Goal: Use online tool/utility: Utilize a website feature to perform a specific function

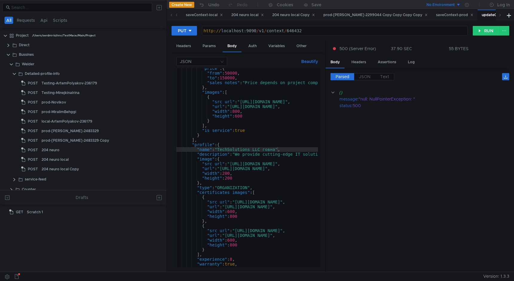
scroll to position [0, 11]
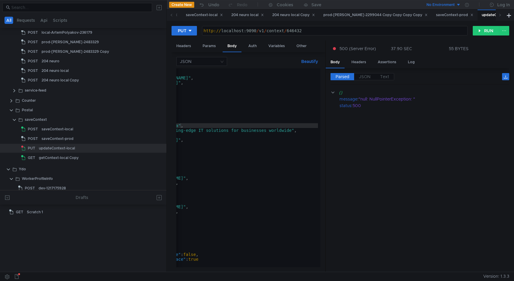
scroll to position [0, 108]
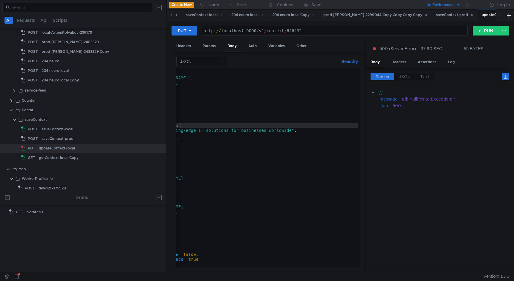
drag, startPoint x: 325, startPoint y: 144, endPoint x: 429, endPoint y: 142, distance: 104.5
click at [429, 142] on as-split "Headers Params Body Auth Variables Other JSON Beautify "name": "TechSolutions L…" at bounding box center [339, 157] width 337 height 232
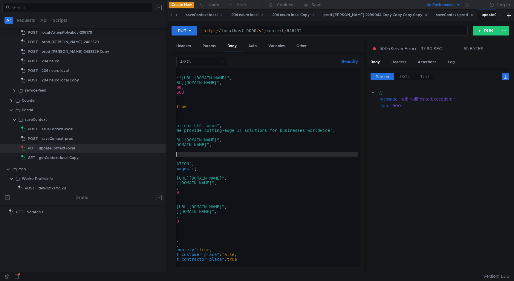
click at [177, 155] on div ""images" : [ { "src_url" : "https://avatars.mds.yandex.net:443/get-ydo/1380299/…" at bounding box center [267, 169] width 321 height 206
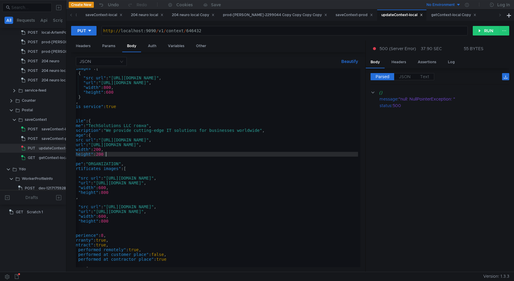
drag, startPoint x: 166, startPoint y: 153, endPoint x: 70, endPoint y: 146, distance: 97.0
click at [66, 149] on div at bounding box center [66, 136] width 0 height 272
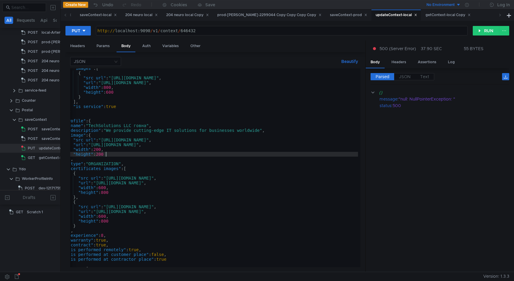
scroll to position [0, 0]
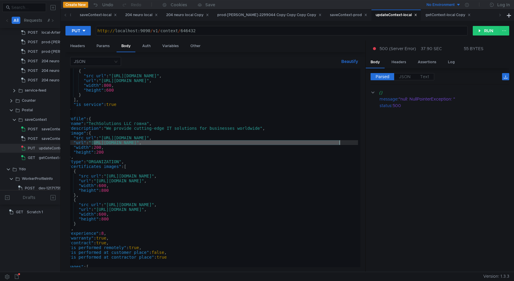
drag, startPoint x: 93, startPoint y: 143, endPoint x: 339, endPoint y: 145, distance: 245.2
click at [339, 145] on div ""images" : [ { "src_url" : "https://avatars.mds.yandex.net:443/get-ydo/1380299/…" at bounding box center [197, 167] width 321 height 206
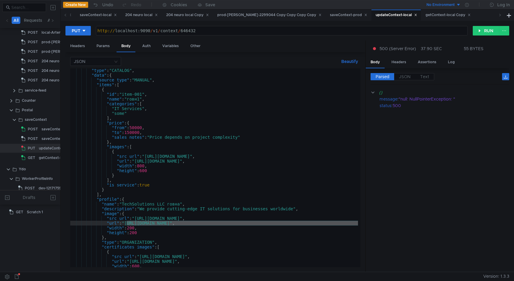
click at [123, 241] on div ""type" : "CATALOG" , "data" : { "source_type" : "MANUAL" , "items" : [ { "id" :…" at bounding box center [230, 171] width 321 height 206
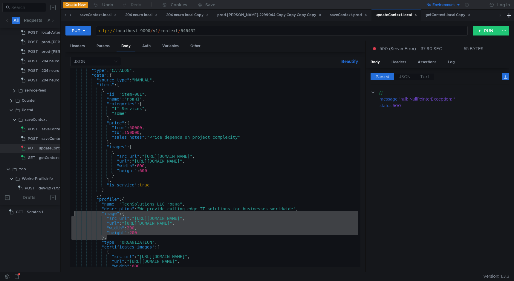
drag, startPoint x: 113, startPoint y: 238, endPoint x: 74, endPoint y: 215, distance: 44.7
click at [74, 215] on div ""type" : "CATALOG" , "data" : { "source_type" : "MANUAL" , "items" : [ { "id" :…" at bounding box center [230, 171] width 321 height 206
click at [138, 231] on div ""type" : "CATALOG" , "data" : { "source_type" : "MANUAL" , "items" : [ { "id" :…" at bounding box center [230, 171] width 321 height 206
drag, startPoint x: 124, startPoint y: 215, endPoint x: 129, endPoint y: 238, distance: 23.1
click at [129, 238] on div ""type" : "CATALOG" , "data" : { "source_type" : "MANUAL" , "items" : [ { "id" :…" at bounding box center [230, 171] width 321 height 206
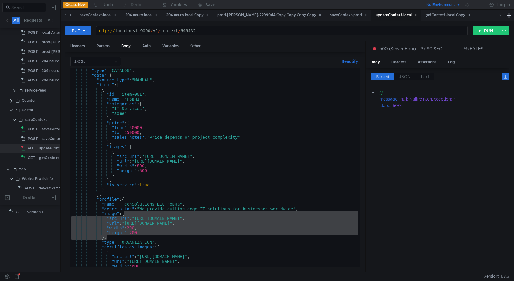
click at [124, 175] on div ""type" : "CATALOG" , "data" : { "source_type" : "MANUAL" , "items" : [ { "id" :…" at bounding box center [230, 171] width 321 height 206
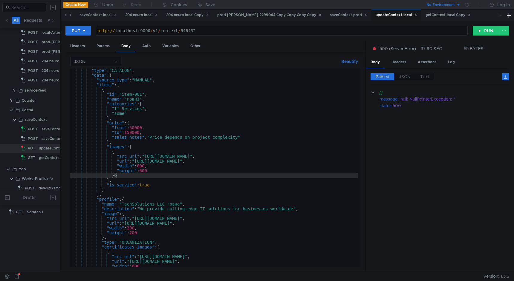
type textarea "},"
paste textarea "},"
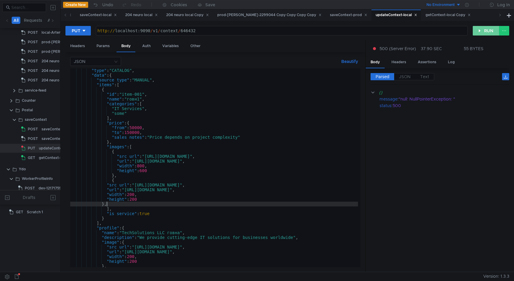
click at [482, 30] on button "RUN" at bounding box center [485, 31] width 27 height 10
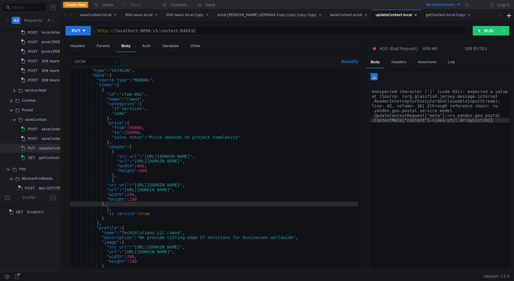
click at [135, 203] on div ""type" : "CATALOG" , "data" : { "source_type" : "MANUAL" , "items" : [ { "id" :…" at bounding box center [230, 171] width 321 height 206
click at [475, 35] on button "RUN" at bounding box center [485, 31] width 27 height 10
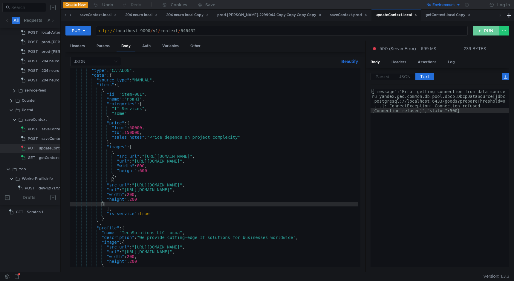
click at [491, 30] on button "RUN" at bounding box center [485, 31] width 27 height 10
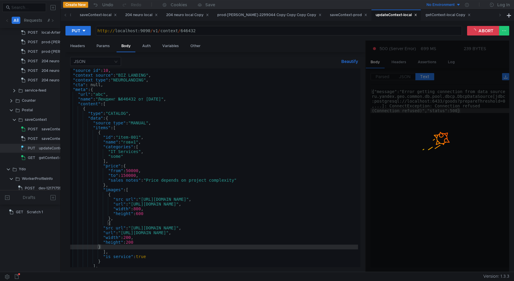
scroll to position [14, 0]
click at [107, 105] on div ""slug" : "test-156456458685612392345612891071315510" , "source_id" : 10 , "cont…" at bounding box center [227, 167] width 321 height 206
type textarea ""content": ["
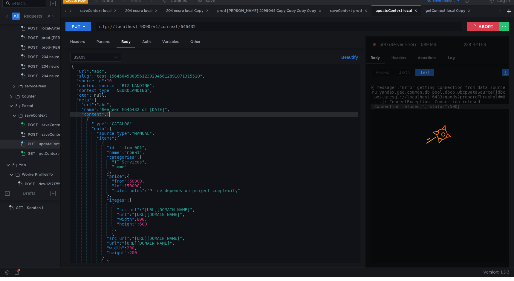
scroll to position [0, 0]
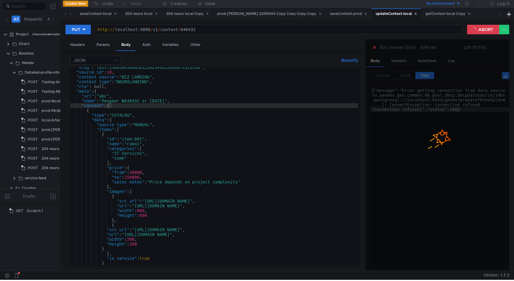
scroll to position [12, 0]
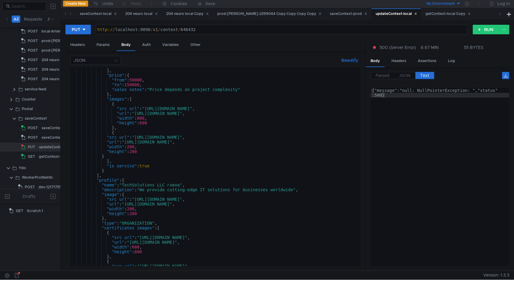
scroll to position [116, 0]
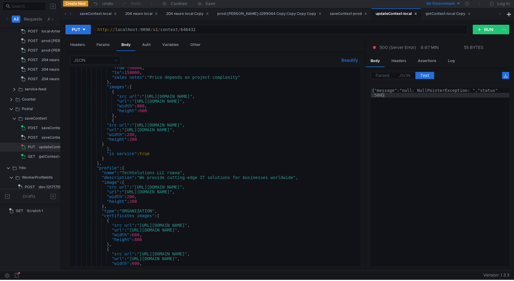
click at [179, 172] on div ""from" : 50000 , "to" : 150000 , "sales_notes" : "Price depends on project comp…" at bounding box center [230, 168] width 321 height 206
click at [225, 137] on div ""from" : 50000 , "to" : 150000 , "sales_notes" : "Price depends on project comp…" at bounding box center [230, 168] width 321 height 206
click at [486, 33] on button "RUN" at bounding box center [485, 30] width 27 height 10
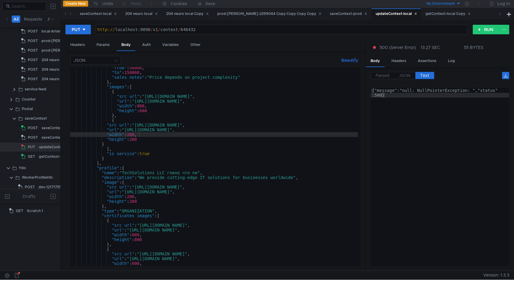
click at [194, 171] on div ""from" : 50000 , "to" : 150000 , "sales_notes" : "Price depends on project comp…" at bounding box center [230, 168] width 321 height 206
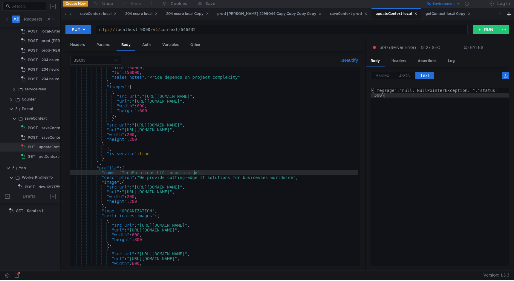
click at [230, 123] on div ""from" : 50000 , "to" : 150000 , "sales_notes" : "Price depends on project comp…" at bounding box center [230, 168] width 321 height 206
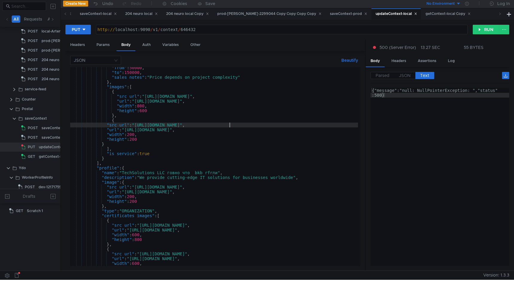
scroll to position [0, 10]
type textarea ""src_url": "https://avatars.mds.yandex.net/get-ydo/11374192/2a000001949cba60b7c…"
click at [488, 29] on button "RUN" at bounding box center [485, 30] width 27 height 10
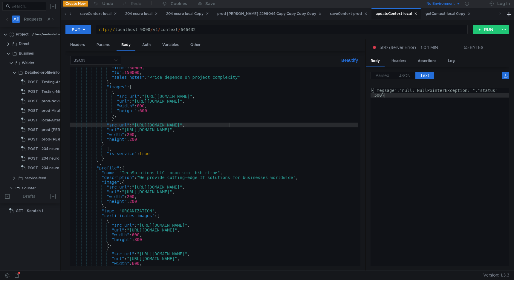
scroll to position [116, 0]
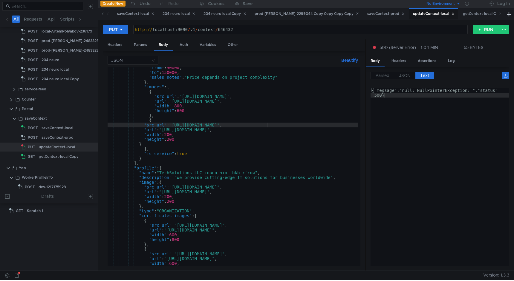
drag, startPoint x: 60, startPoint y: 148, endPoint x: 97, endPoint y: 147, distance: 36.8
click at [98, 147] on div at bounding box center [98, 135] width 0 height 272
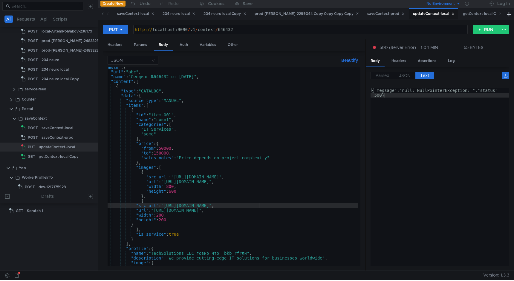
scroll to position [35, 0]
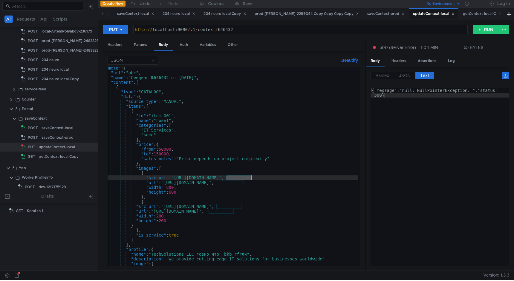
drag, startPoint x: 225, startPoint y: 179, endPoint x: 250, endPoint y: 176, distance: 25.3
click at [250, 176] on div ""meta" : { "url" : "abc" , "name" : "Лендинг №646432 от 02.09.25" , "content" :…" at bounding box center [259, 169] width 321 height 206
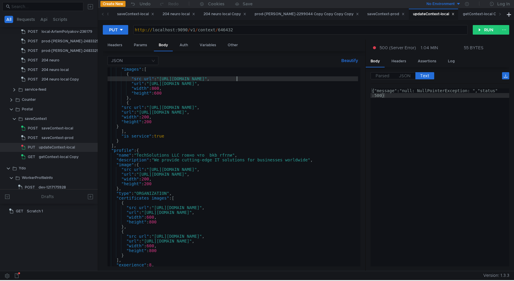
scroll to position [0, 0]
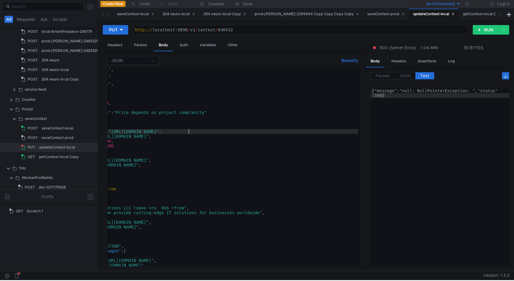
click at [319, 134] on div ""id" : "item-001" , "name" : "говн1" , "categories" : [ "IT Services" , "some" …" at bounding box center [197, 170] width 321 height 206
click at [331, 132] on div ""id" : "item-001" , "name" : "говн1" , "categories" : [ "IT Services" , "some" …" at bounding box center [197, 170] width 321 height 206
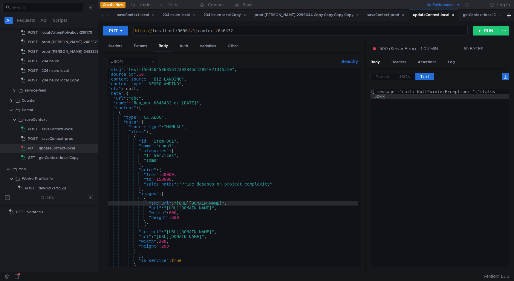
click at [326, 210] on div ""slug" : "test-156456458685612392345612891071315510" , "source_id" : 10 , "cont…" at bounding box center [261, 170] width 319 height 206
type textarea "}"
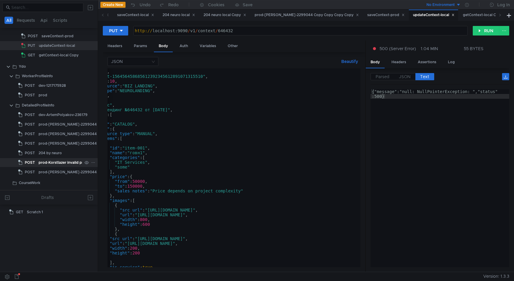
click at [53, 164] on div "prod-Korstlazer invalid proto" at bounding box center [64, 162] width 51 height 9
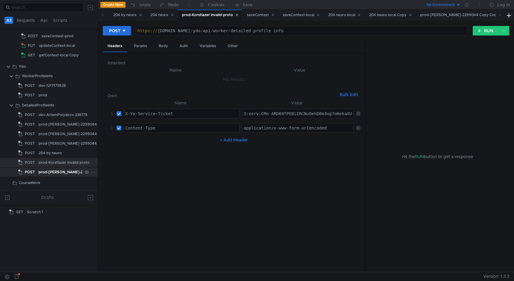
click at [55, 169] on div "prod-[PERSON_NAME]-2299044 Copy Copy Copy Copy" at bounding box center [88, 172] width 99 height 9
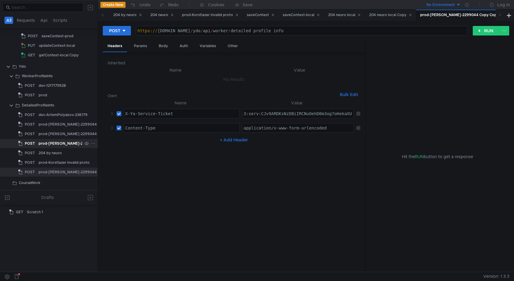
click at [54, 140] on div "prod-[PERSON_NAME]-2299044 Copy Copy" at bounding box center [78, 143] width 79 height 9
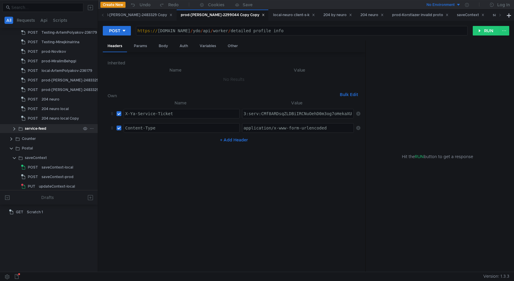
click at [46, 127] on div "service-feed" at bounding box center [36, 128] width 22 height 9
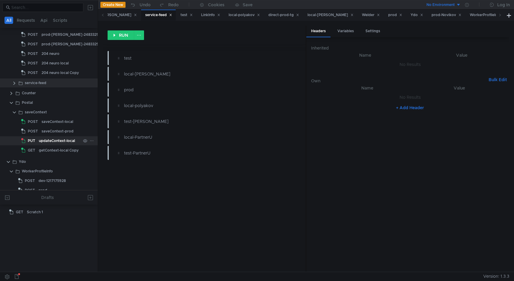
click at [60, 138] on div "updateContext-local" at bounding box center [57, 140] width 36 height 9
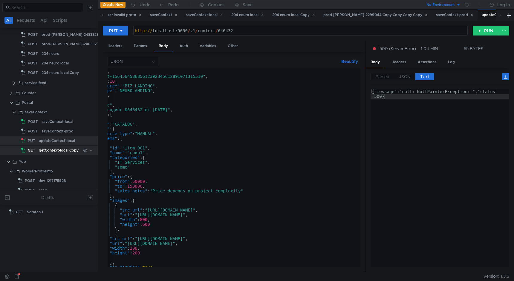
click at [62, 151] on div "getContext-local Copy" at bounding box center [59, 150] width 40 height 9
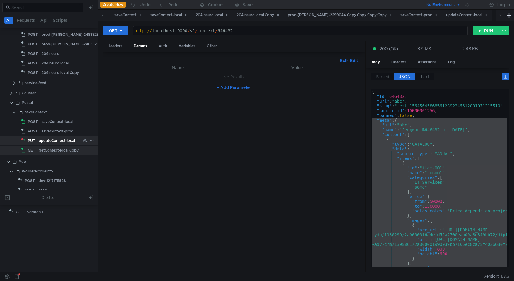
click at [62, 141] on div "updateContext-local" at bounding box center [57, 140] width 36 height 9
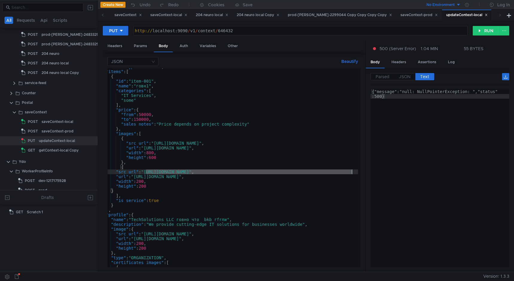
scroll to position [0, 59]
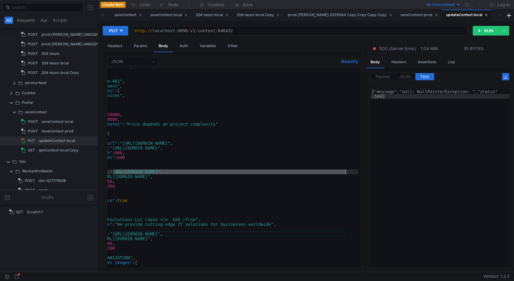
drag, startPoint x: 146, startPoint y: 172, endPoint x: 345, endPoint y: 172, distance: 198.9
click at [345, 172] on div ""source_type" : "MANUAL" , "items" : [ { "id" : "item-001" , "name" : "говн1" ,…" at bounding box center [208, 168] width 321 height 206
paste textarea "2829871/2a0000019320e1e4e380384cf5298eb55bf2"
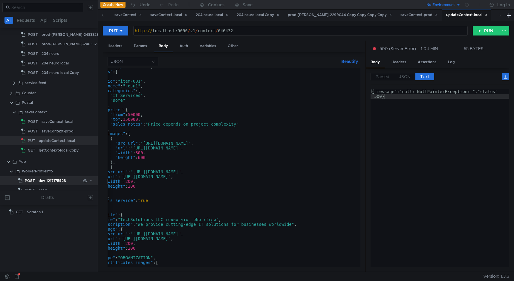
scroll to position [0, 0]
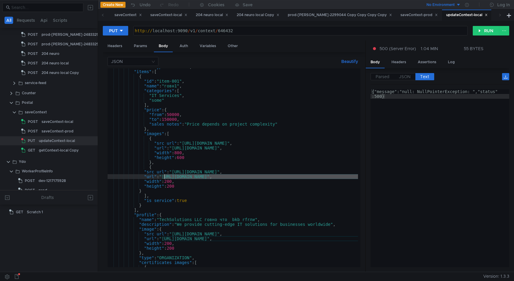
drag, startPoint x: 351, startPoint y: 177, endPoint x: 165, endPoint y: 177, distance: 185.8
click at [165, 177] on div ""source_type" : "MANUAL" , "items" : [ { "id" : "item-001" , "name" : "говн1" ,…" at bounding box center [268, 168] width 321 height 206
click at [171, 177] on div ""source_type" : "MANUAL" , "items" : [ { "id" : "item-001" , "name" : "говн1" ,…" at bounding box center [268, 168] width 321 height 206
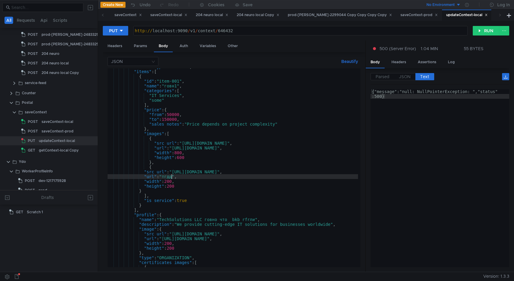
click at [171, 177] on div ""source_type" : "MANUAL" , "items" : [ { "id" : "item-001" , "name" : "говн1" ,…" at bounding box center [268, 168] width 321 height 206
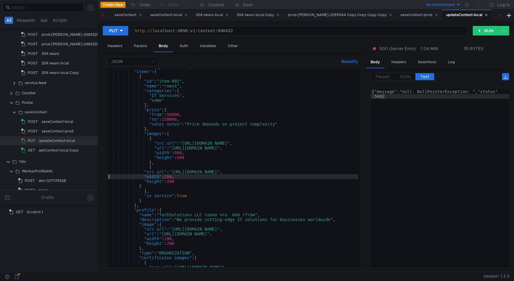
click at [208, 173] on div ""source_type" : "MANUAL" , "items" : [ { "id" : "item-001" , "name" : "говн1" ,…" at bounding box center [268, 168] width 321 height 206
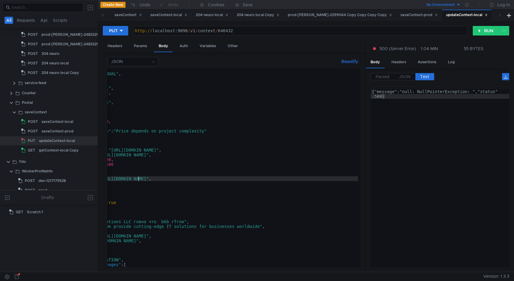
scroll to position [0, 71]
click at [338, 156] on div ""data" : { "source_type" : "MANUAL" , "items" : [ { "id" : "item-001" , "name" …" at bounding box center [197, 170] width 321 height 206
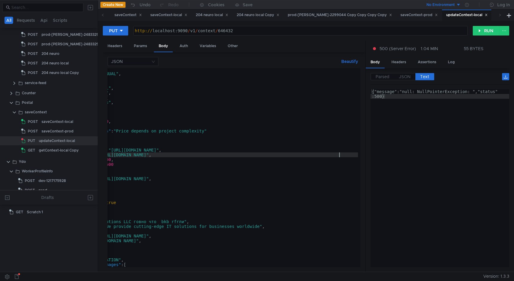
click at [349, 157] on div ""data" : { "source_type" : "MANUAL" , "items" : [ { "id" : "item-001" , "name" …" at bounding box center [197, 170] width 321 height 206
type textarea ""url": "https://avatars.mdst.yandex.net/get-maps-adv-crm/1398861/2a000001990939…"
click at [478, 30] on button "RUN" at bounding box center [485, 31] width 27 height 10
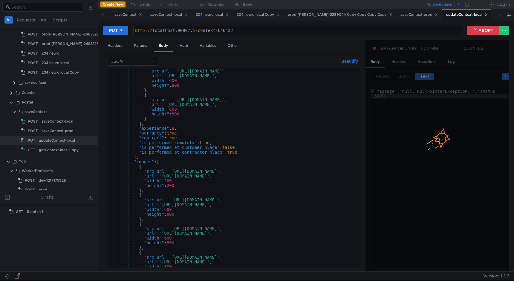
scroll to position [263, 0]
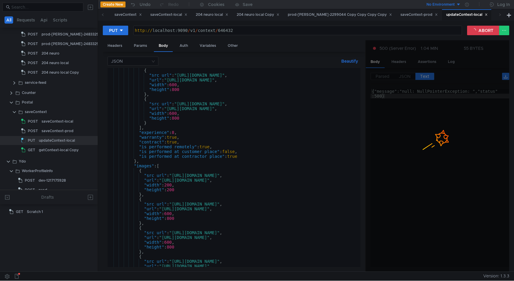
click at [148, 168] on div "{ "src_url" : "[URL][DOMAIN_NAME]" , "url" : "[URL][DOMAIN_NAME]" , "width" : 6…" at bounding box center [268, 171] width 321 height 206
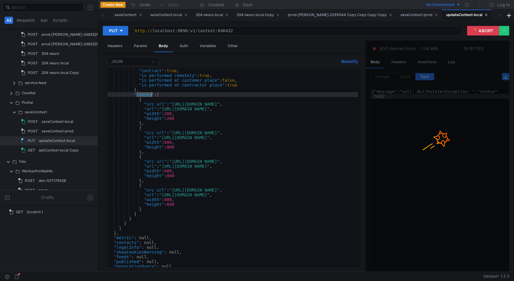
scroll to position [343, 0]
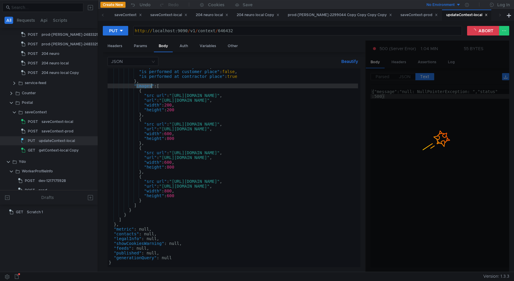
click at [140, 199] on div ""is_performed_remotely" : true , "is_performed_at_customer_place" : false , "is…" at bounding box center [268, 168] width 321 height 206
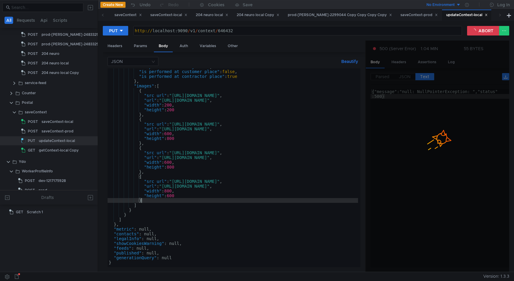
click at [140, 199] on div ""is_performed_remotely" : true , "is_performed_at_customer_place" : false , "is…" at bounding box center [268, 168] width 321 height 206
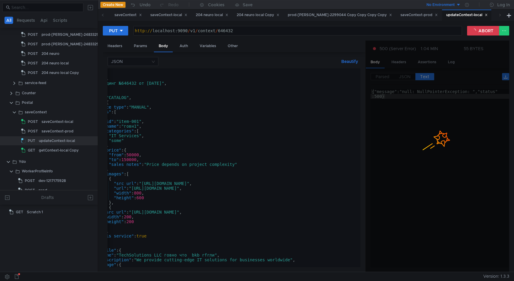
scroll to position [0, 0]
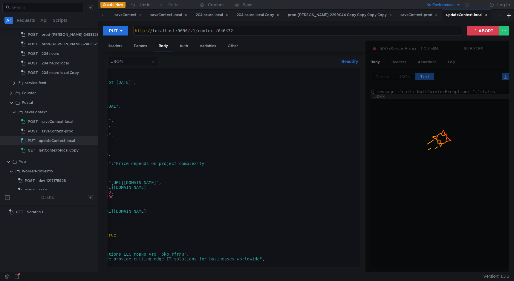
click at [338, 188] on div ""cta" : null, "meta" : { "url" : "abc" , "name" : "Лендинг №646432 от [DATE]" ,…" at bounding box center [197, 169] width 321 height 206
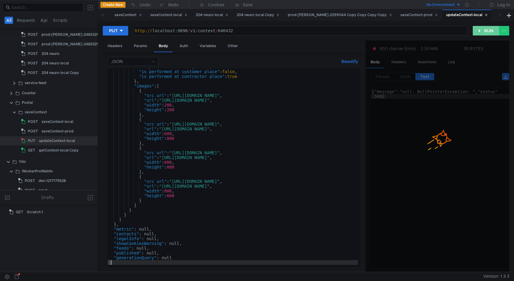
click at [482, 29] on button "RUN" at bounding box center [485, 31] width 27 height 10
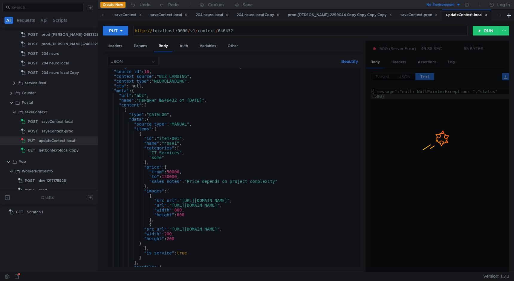
scroll to position [33, 0]
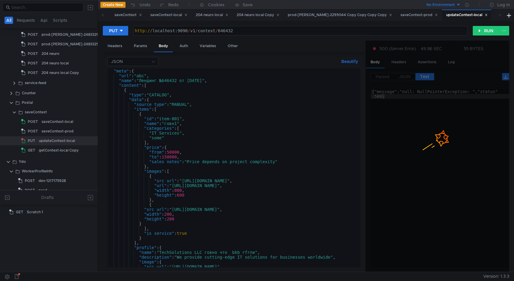
click at [158, 109] on div ""cta" : null, "meta" : { "url" : "abc" , "name" : "Лендинг №646432 от [DATE]" ,…" at bounding box center [268, 167] width 321 height 206
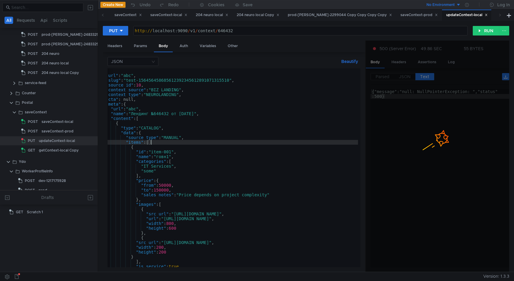
scroll to position [0, 0]
click at [405, 76] on div at bounding box center [437, 157] width 143 height 232
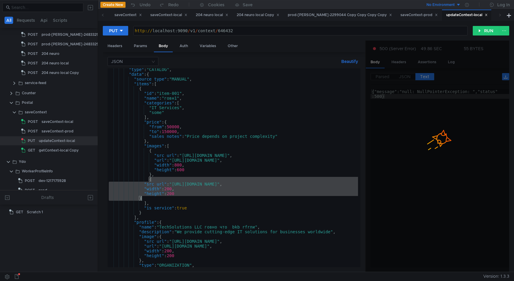
drag, startPoint x: 149, startPoint y: 181, endPoint x: 150, endPoint y: 197, distance: 15.5
click at [150, 197] on div ""type" : "CATALOG" , "data" : { "source_type" : "MANUAL" , "items" : [ { "id" :…" at bounding box center [268, 170] width 321 height 206
type textarea ""height": 200 }"
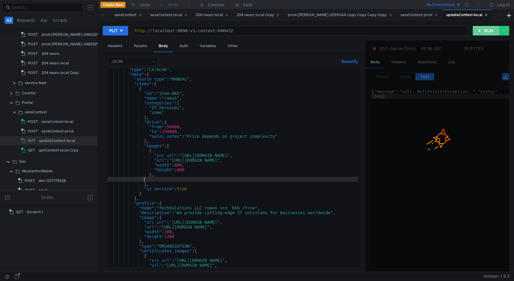
click at [484, 32] on button "RUN" at bounding box center [485, 31] width 27 height 10
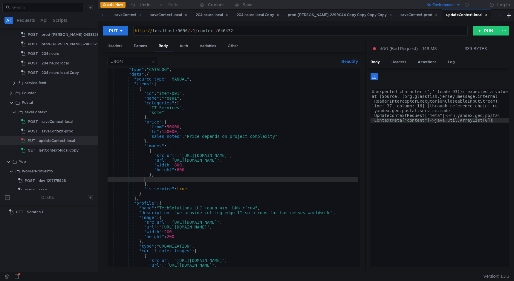
click at [199, 174] on div ""type" : "CATALOG" , "data" : { "source_type" : "MANUAL" , "items" : [ { "id" :…" at bounding box center [268, 170] width 321 height 206
type textarea "}"
click at [482, 32] on button "RUN" at bounding box center [485, 31] width 27 height 10
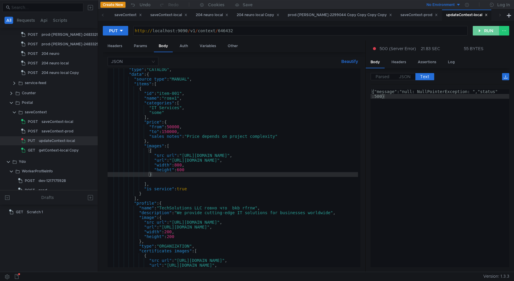
click at [480, 31] on button "RUN" at bounding box center [485, 31] width 27 height 10
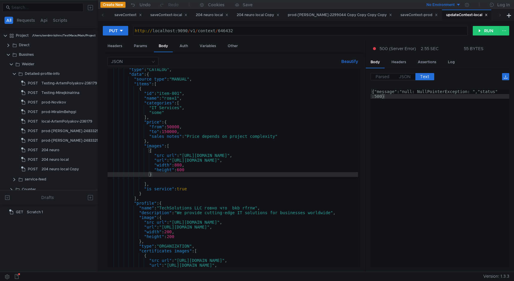
scroll to position [59, 0]
